Goal: Information Seeking & Learning: Find contact information

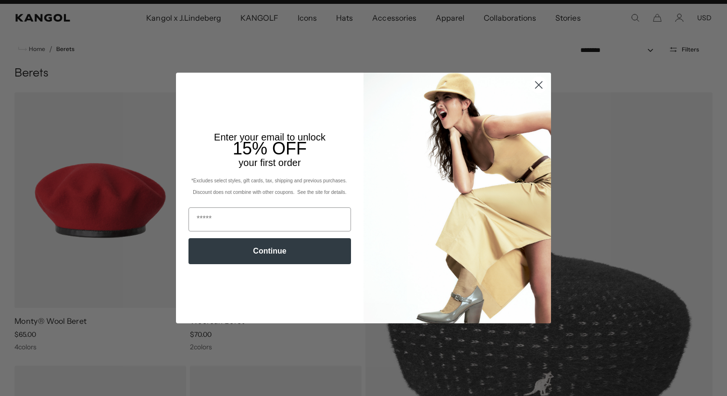
scroll to position [0, 198]
click at [534, 82] on circle "Close dialog" at bounding box center [539, 85] width 16 height 16
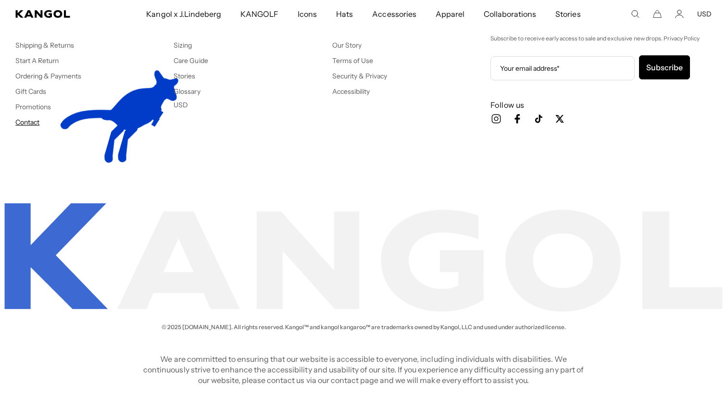
scroll to position [0, 0]
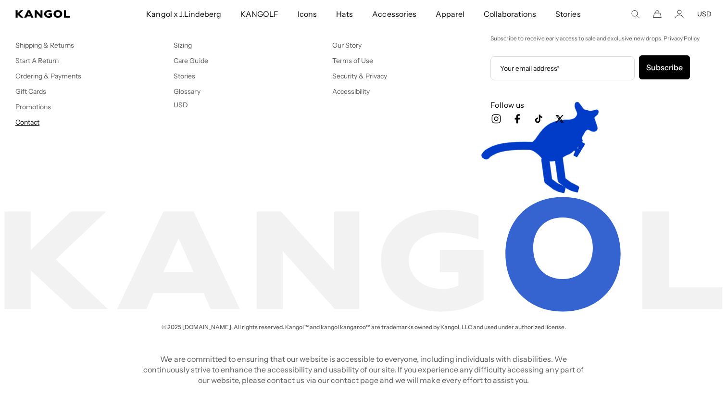
click at [20, 118] on link "Contact" at bounding box center [27, 122] width 24 height 9
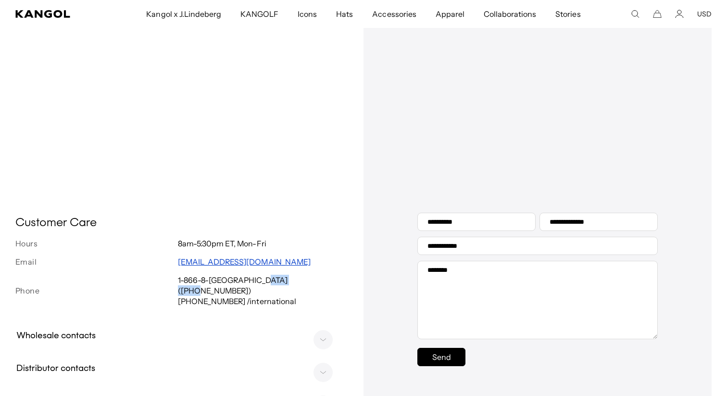
drag, startPoint x: 308, startPoint y: 290, endPoint x: 267, endPoint y: 291, distance: 40.9
click at [267, 291] on p "1-866-8-[GEOGRAPHIC_DATA] ([PHONE_NUMBER])" at bounding box center [259, 284] width 162 height 21
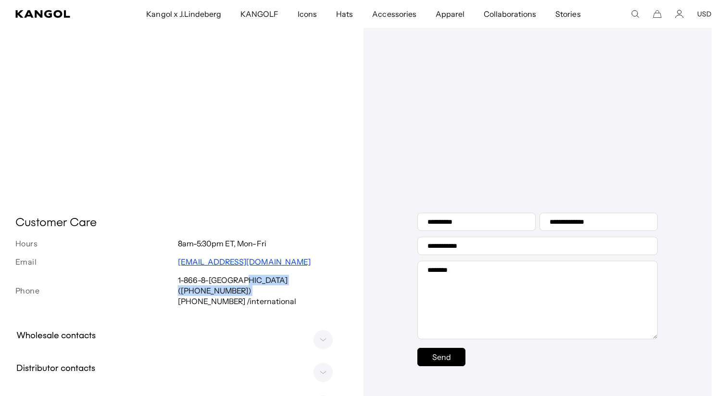
drag, startPoint x: 246, startPoint y: 291, endPoint x: 310, endPoint y: 294, distance: 64.0
click at [310, 294] on p "1-866-8-[GEOGRAPHIC_DATA] ([PHONE_NUMBER])" at bounding box center [259, 284] width 162 height 21
copy p "[PHONE_NUMBER])"
